Goal: Information Seeking & Learning: Learn about a topic

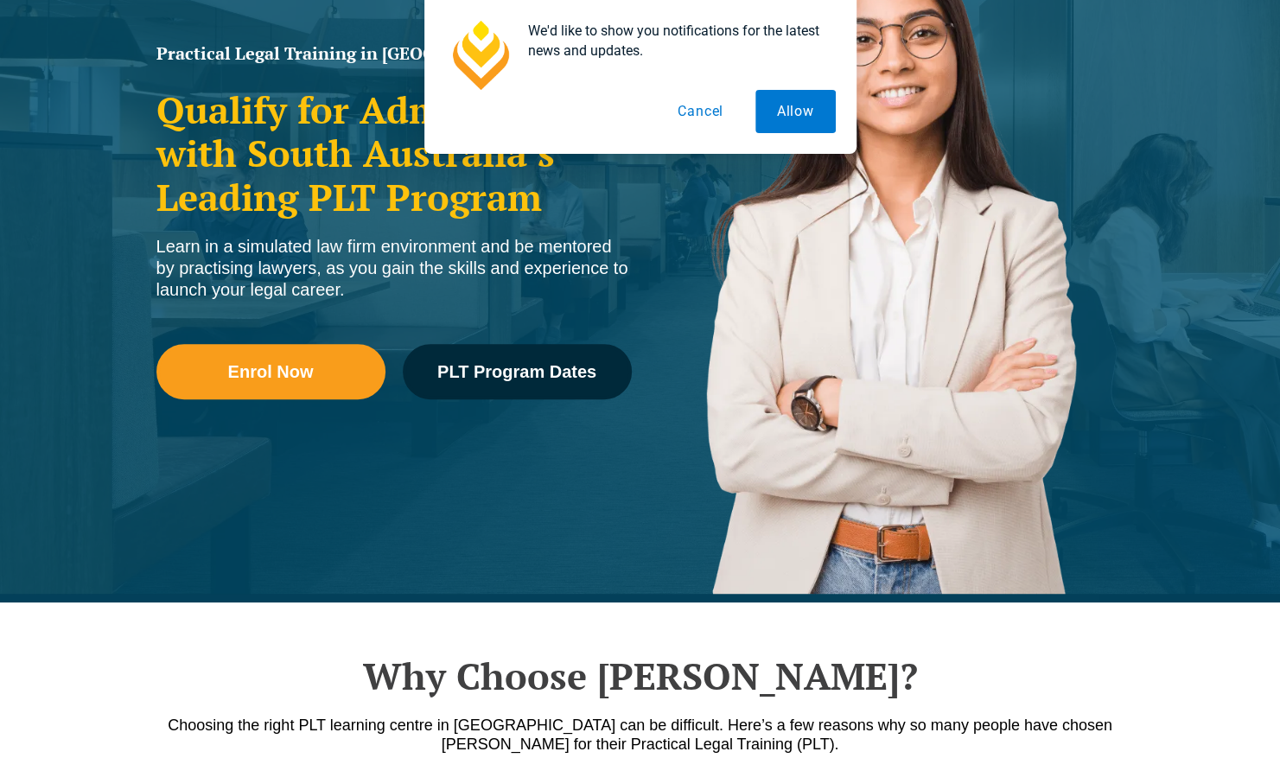
scroll to position [277, 0]
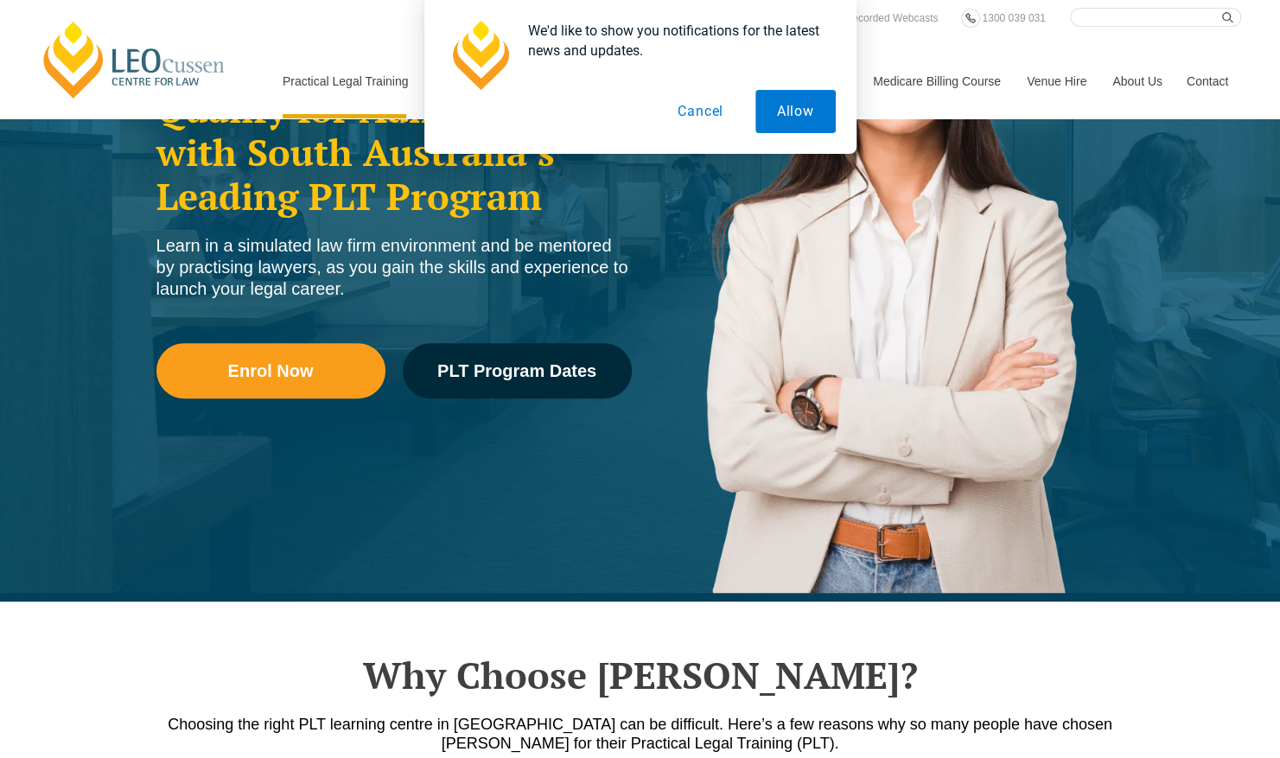
click at [707, 109] on button "Cancel" at bounding box center [700, 111] width 89 height 43
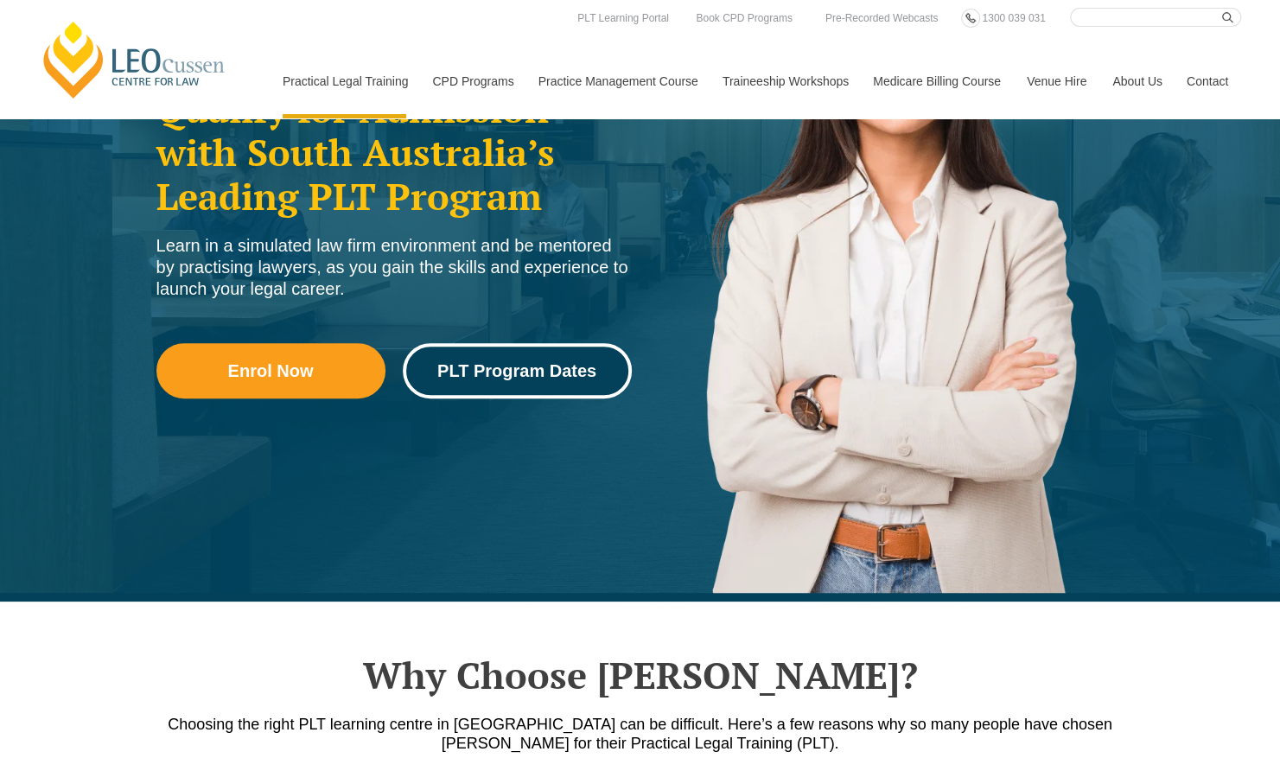
click at [542, 359] on link "PLT Program Dates" at bounding box center [517, 370] width 229 height 55
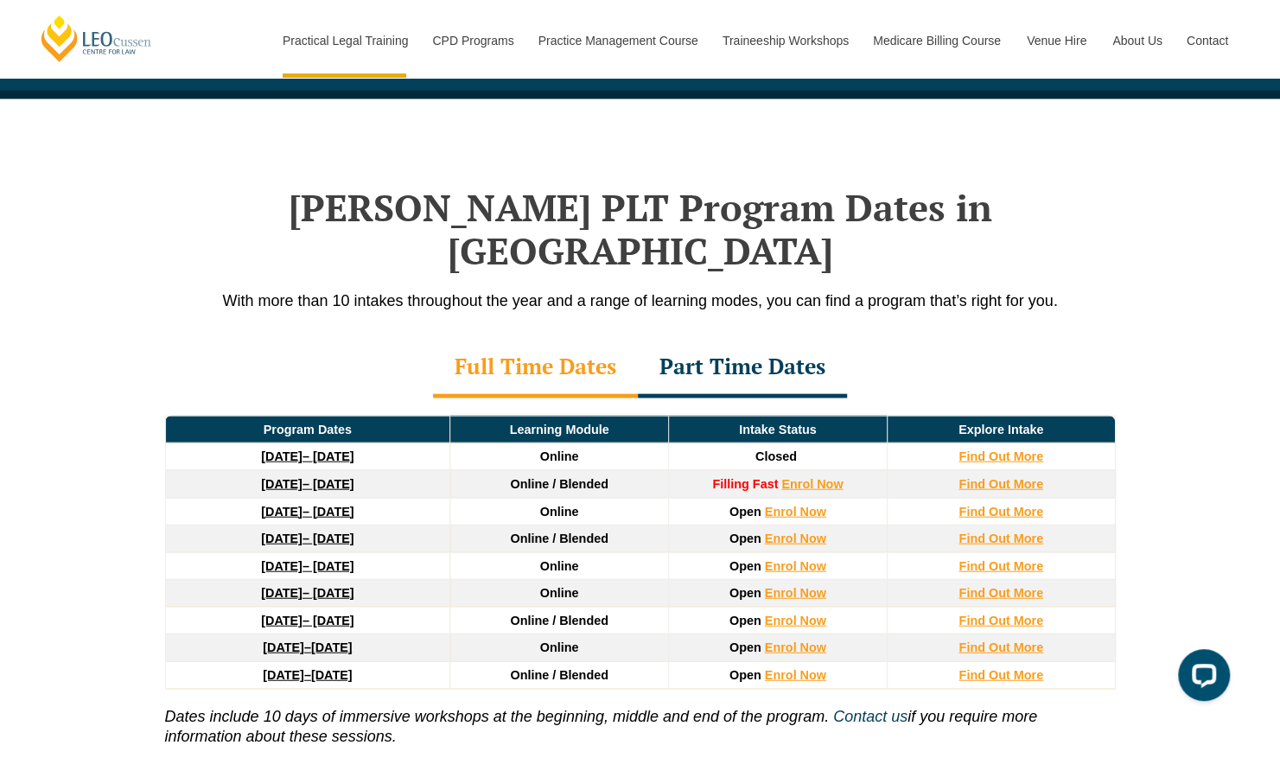
scroll to position [2203, 0]
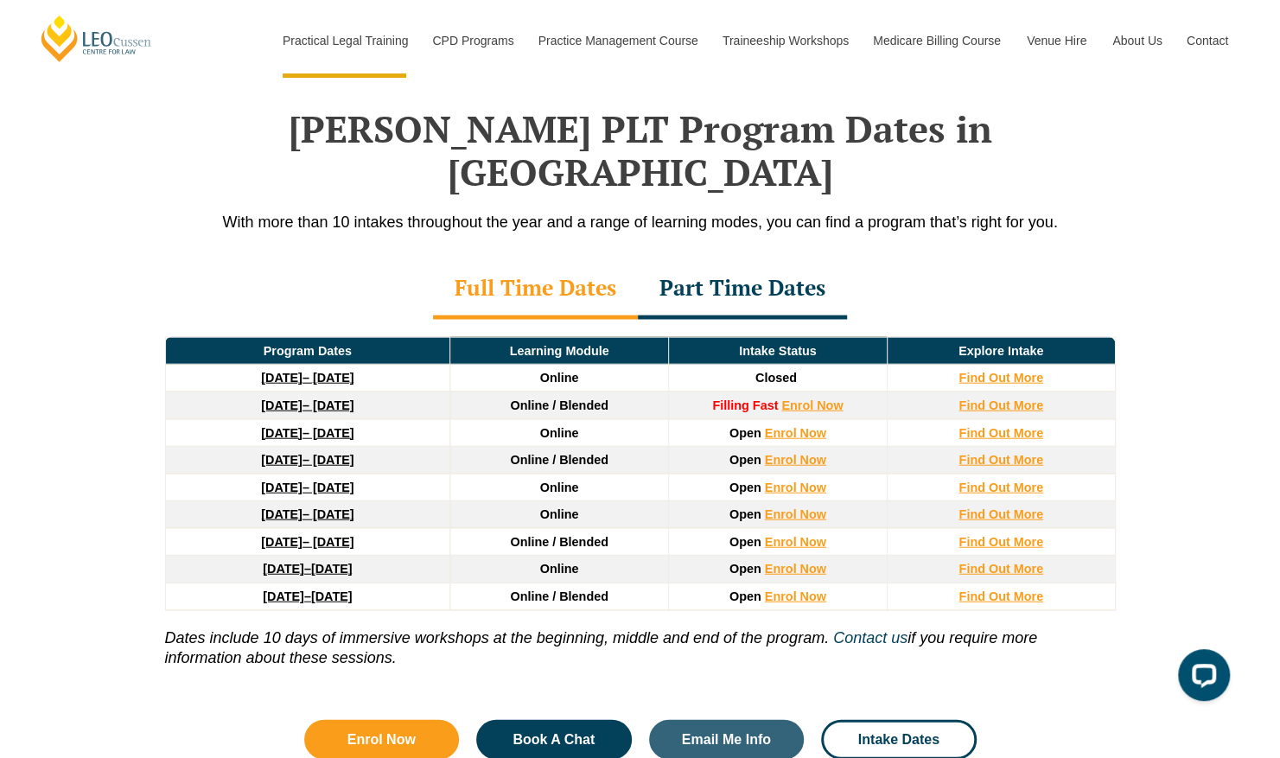
click at [728, 259] on div "Part Time Dates" at bounding box center [742, 289] width 209 height 60
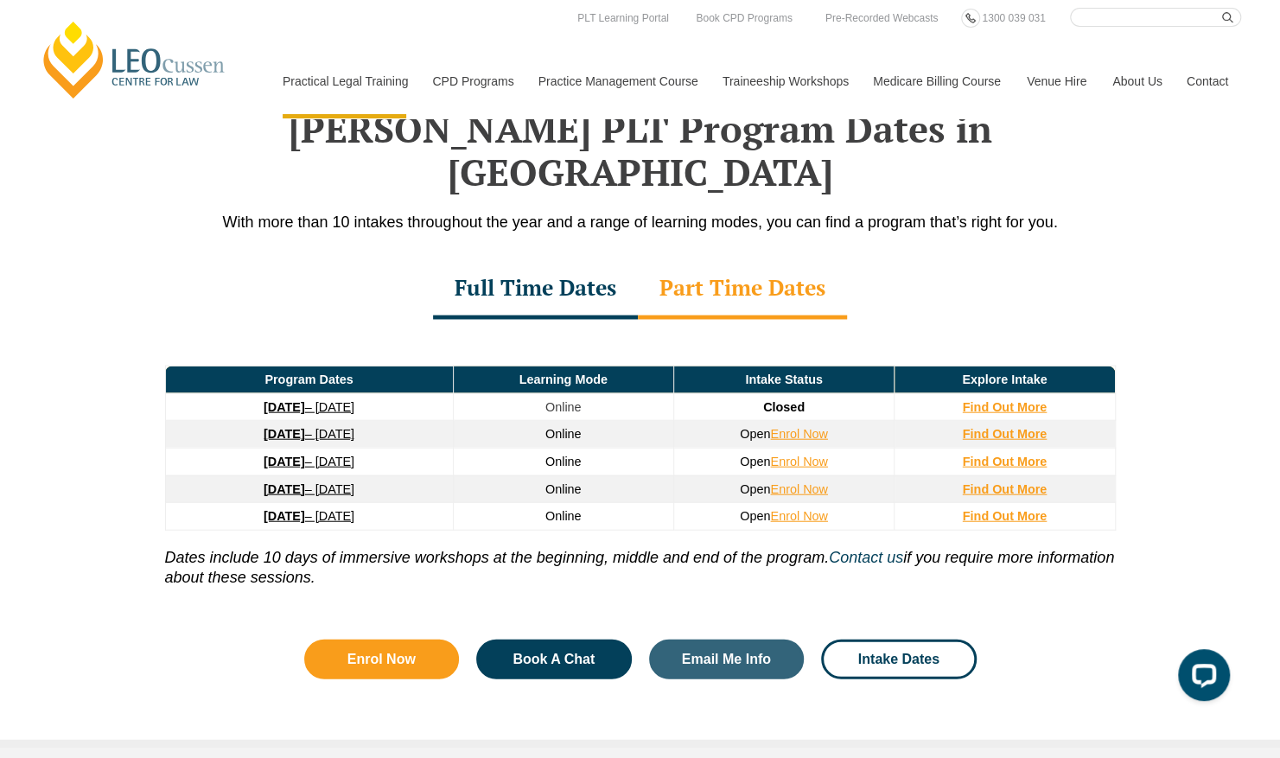
click at [550, 259] on div "Full Time Dates" at bounding box center [535, 289] width 205 height 60
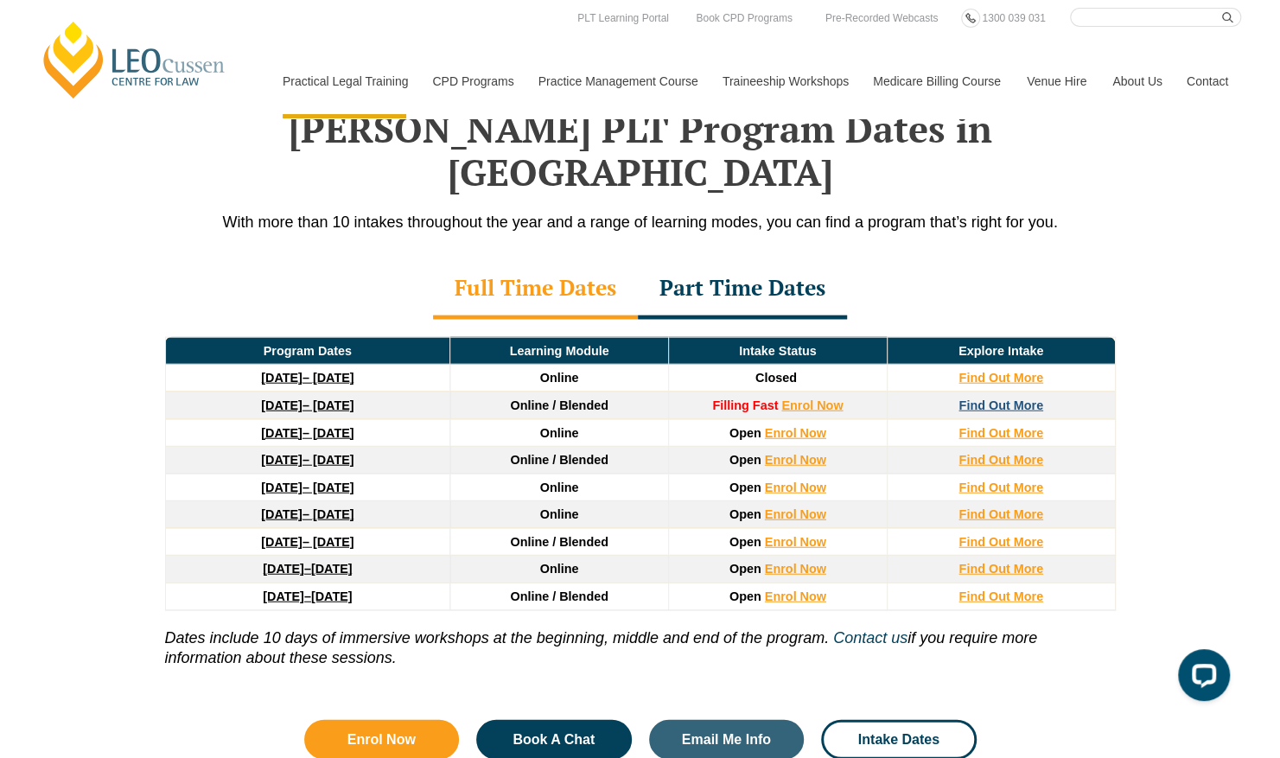
click at [1014, 398] on strong "Find Out More" at bounding box center [1000, 405] width 85 height 14
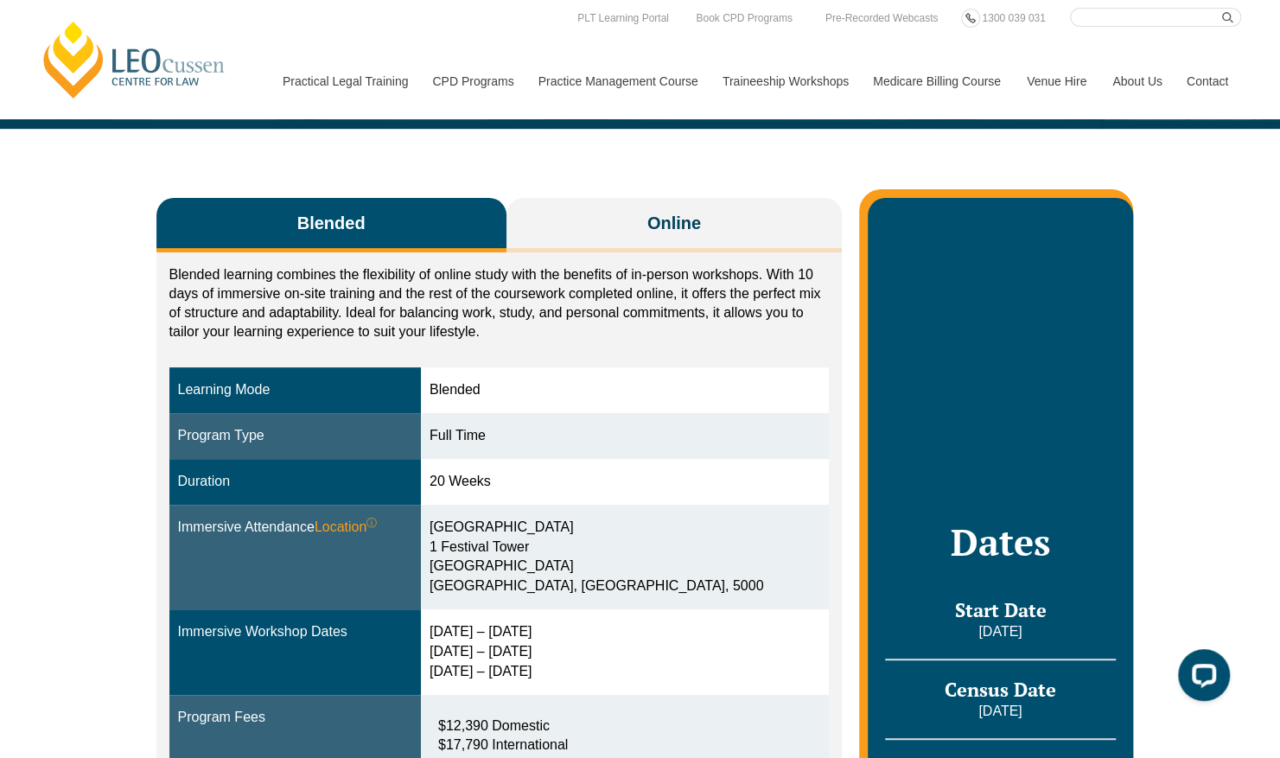
scroll to position [189, 0]
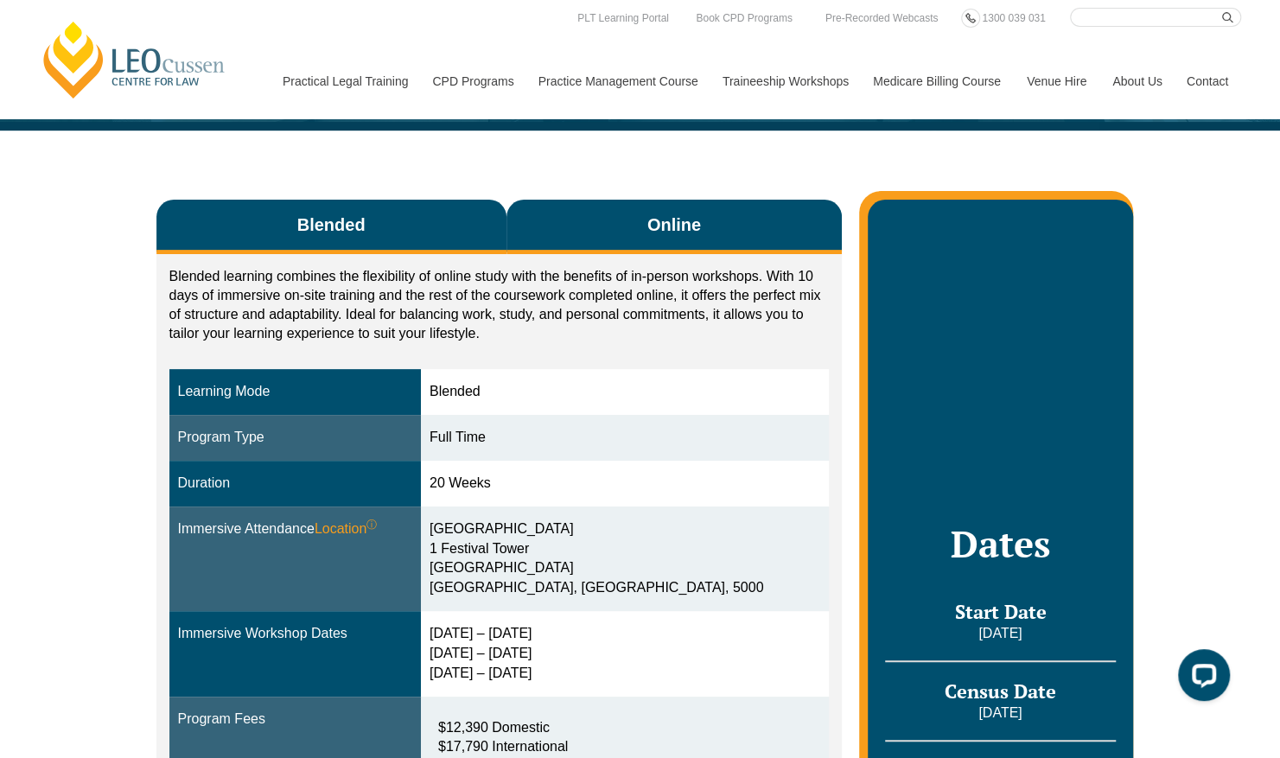
click at [652, 233] on span "Online" at bounding box center [674, 225] width 54 height 24
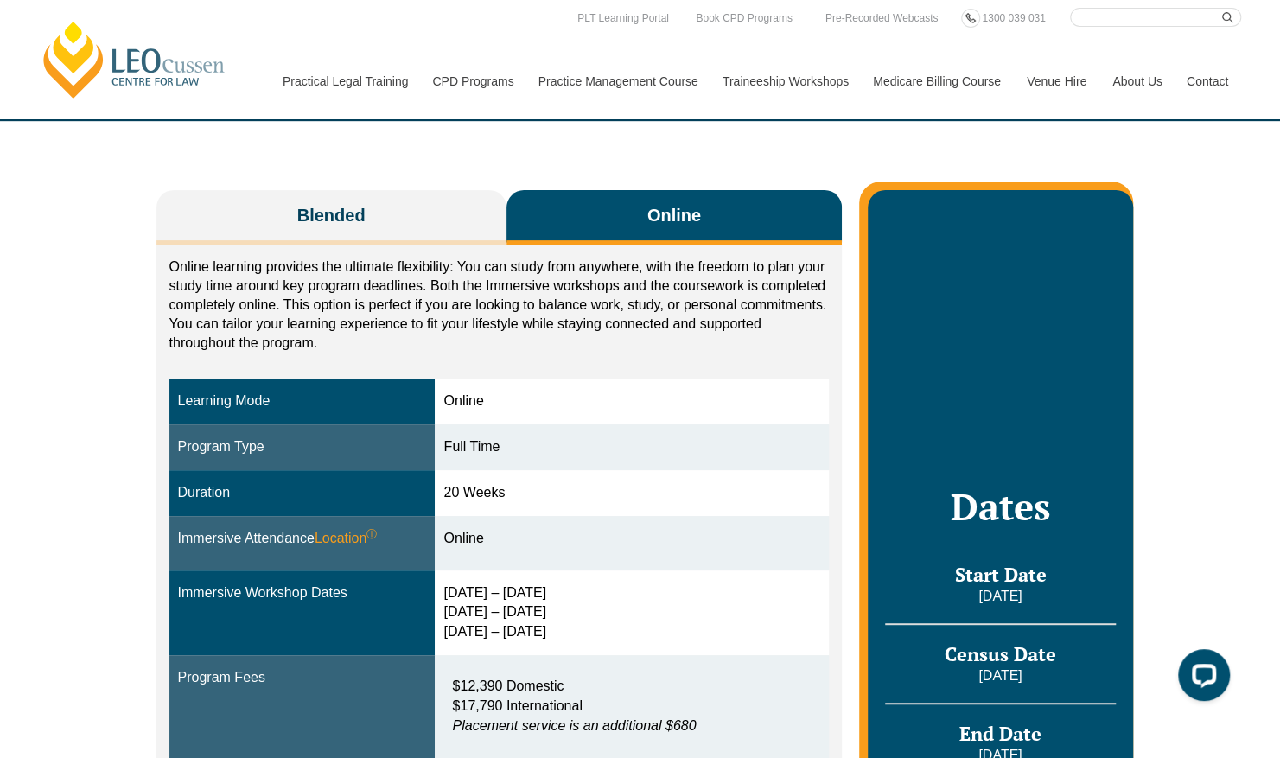
scroll to position [197, 0]
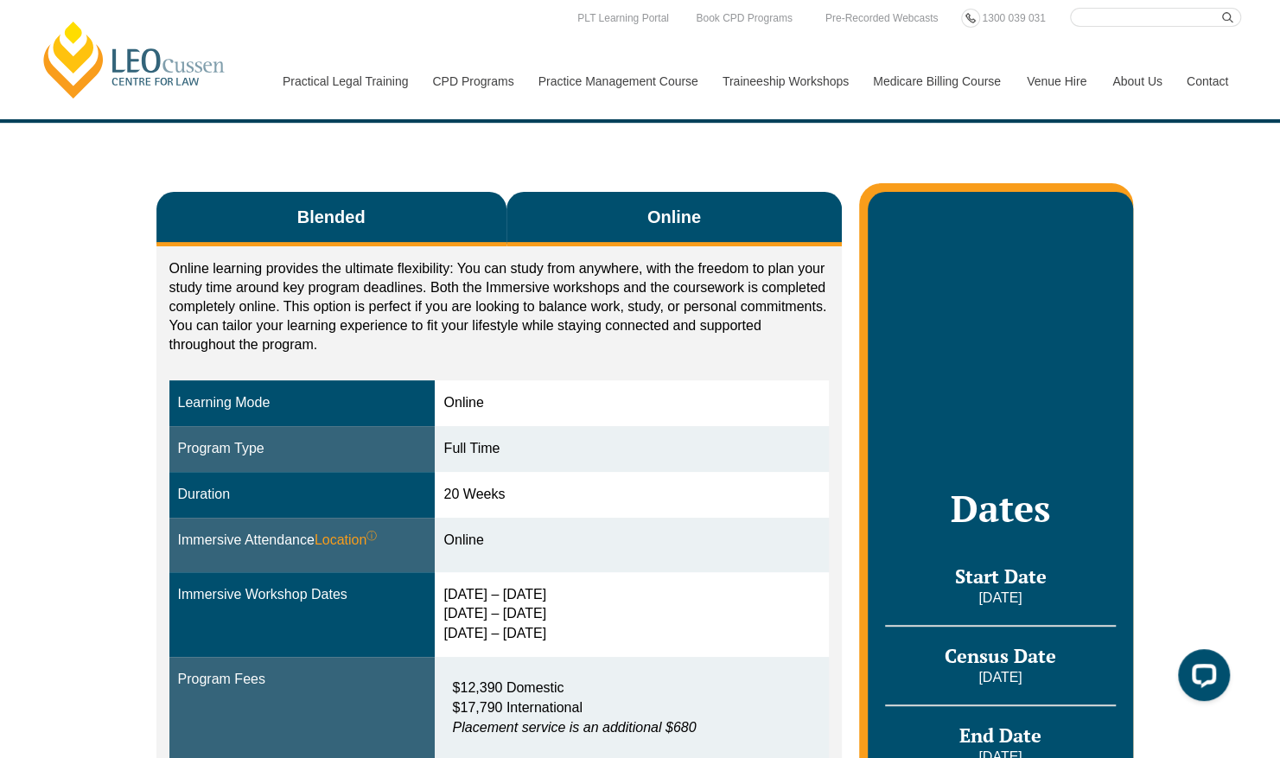
click at [334, 216] on span "Blended" at bounding box center [331, 217] width 68 height 24
